Goal: Navigation & Orientation: Find specific page/section

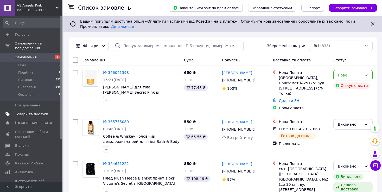
click at [28, 112] on span "Товари та послуги" at bounding box center [31, 114] width 33 height 5
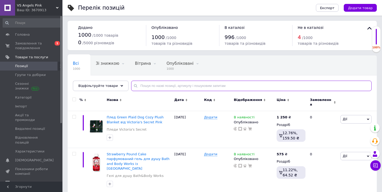
click at [173, 86] on input "text" at bounding box center [251, 86] width 240 height 10
paste input "Champo Pro-Resgate"
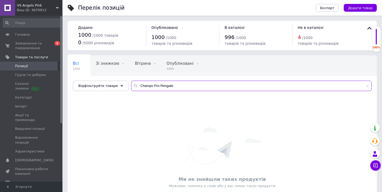
type input "Champo Pro-Resgate"
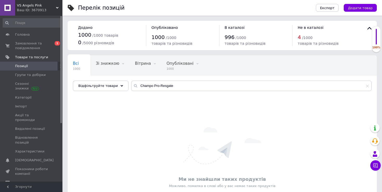
click at [28, 65] on span "Позиції" at bounding box center [31, 66] width 33 height 5
click at [27, 167] on span "Показники роботи компанії" at bounding box center [31, 171] width 33 height 9
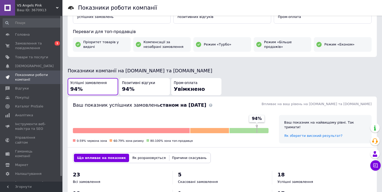
scroll to position [78, 0]
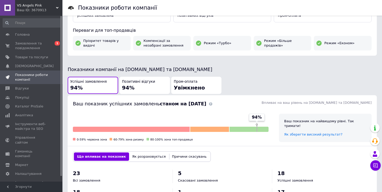
click at [37, 4] on span "VS Angels Pink" at bounding box center [36, 5] width 39 height 5
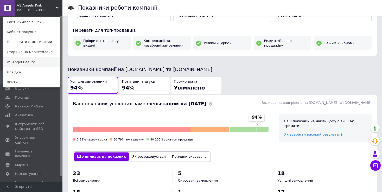
click at [23, 62] on link "VS Angel Beauty" at bounding box center [31, 62] width 57 height 10
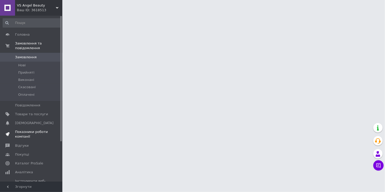
click at [34, 129] on span "Показники роботи компанії" at bounding box center [31, 133] width 33 height 9
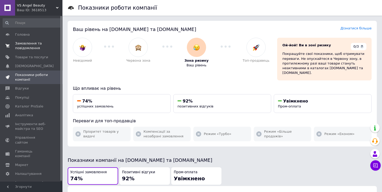
click at [25, 48] on span "Замовлення та повідомлення" at bounding box center [31, 45] width 33 height 9
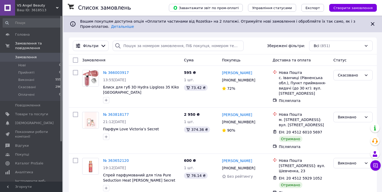
click at [37, 7] on span "VS Angel Beauty" at bounding box center [36, 5] width 39 height 5
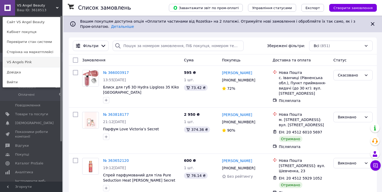
click at [25, 66] on link "VS Angels Pink" at bounding box center [31, 62] width 57 height 10
